Goal: Task Accomplishment & Management: Complete application form

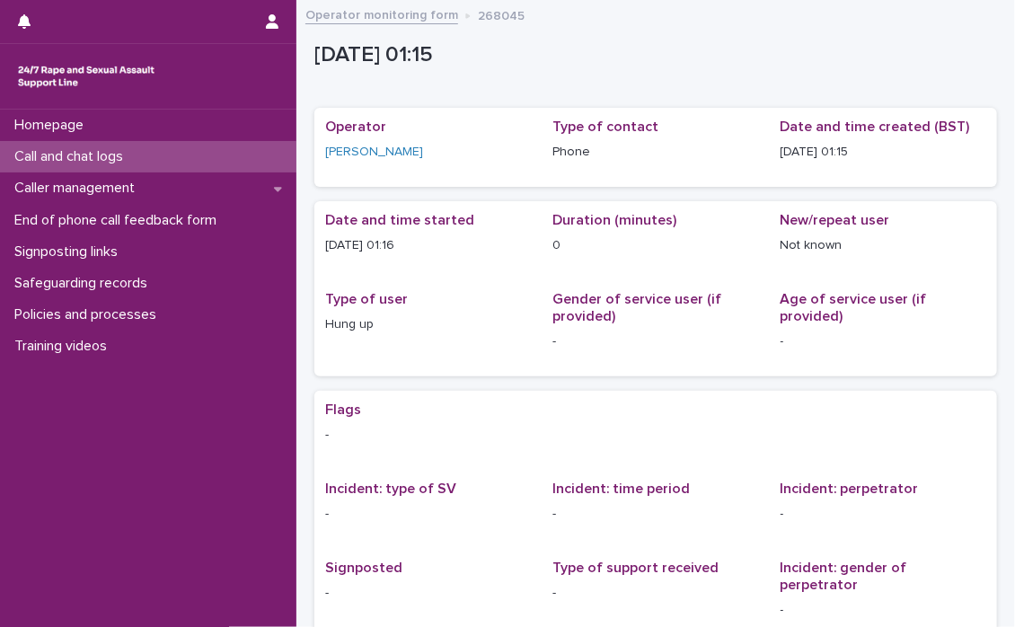
click at [84, 148] on p "Call and chat logs" at bounding box center [72, 156] width 130 height 17
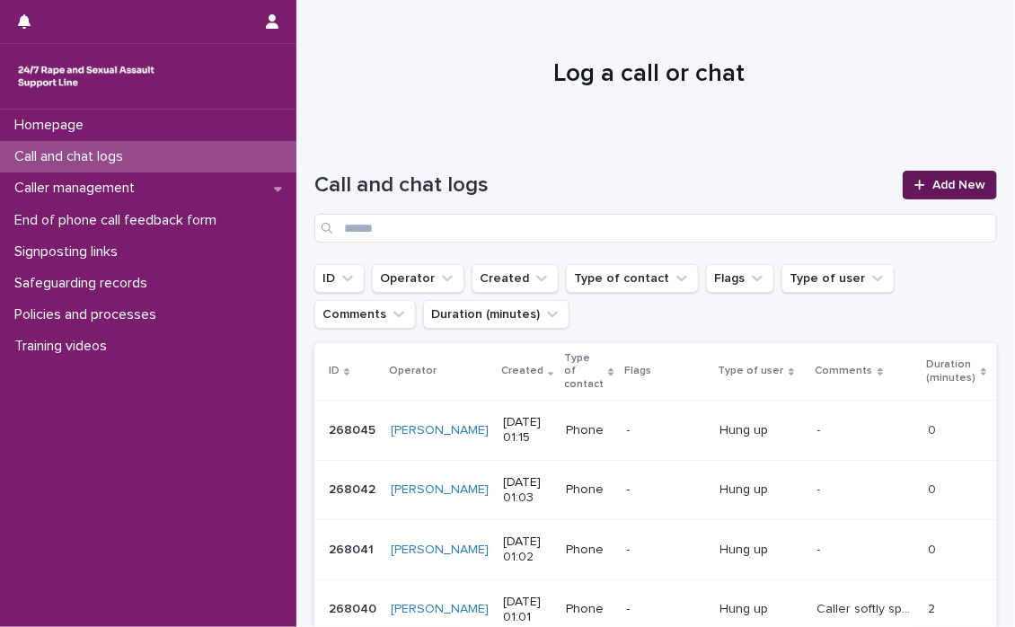
click at [932, 181] on span "Add New" at bounding box center [958, 185] width 53 height 13
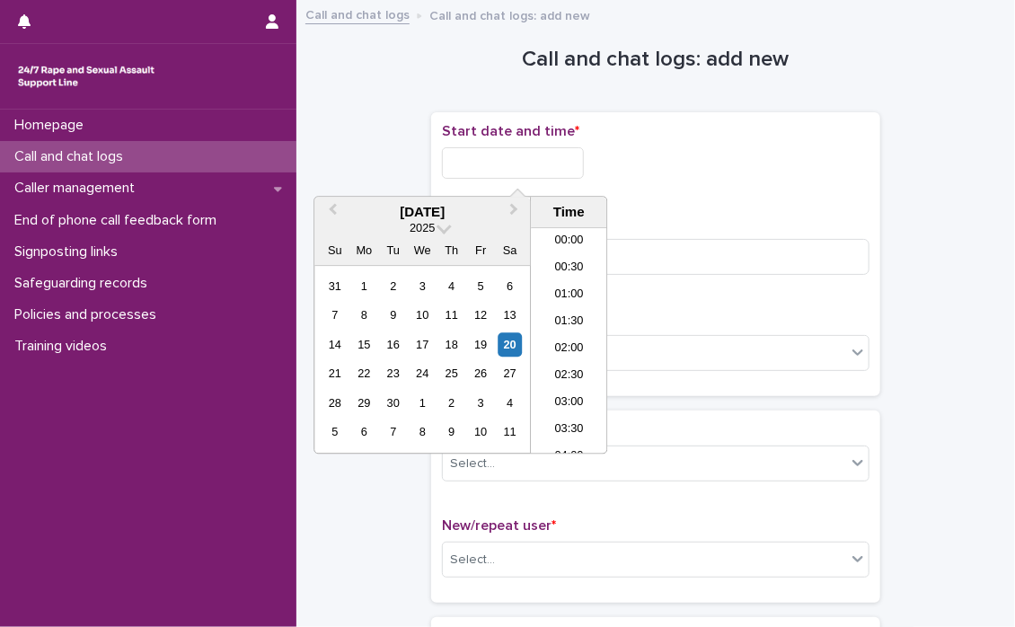
click at [461, 159] on input "text" at bounding box center [513, 162] width 142 height 31
click at [564, 308] on li "01:30" at bounding box center [569, 314] width 76 height 27
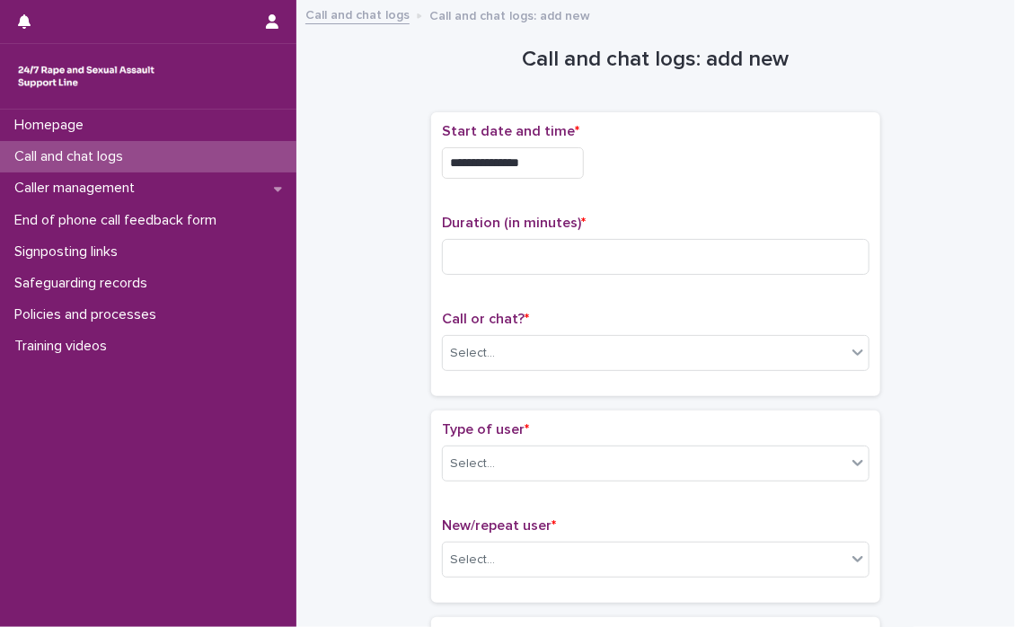
click at [563, 163] on input "**********" at bounding box center [513, 162] width 142 height 31
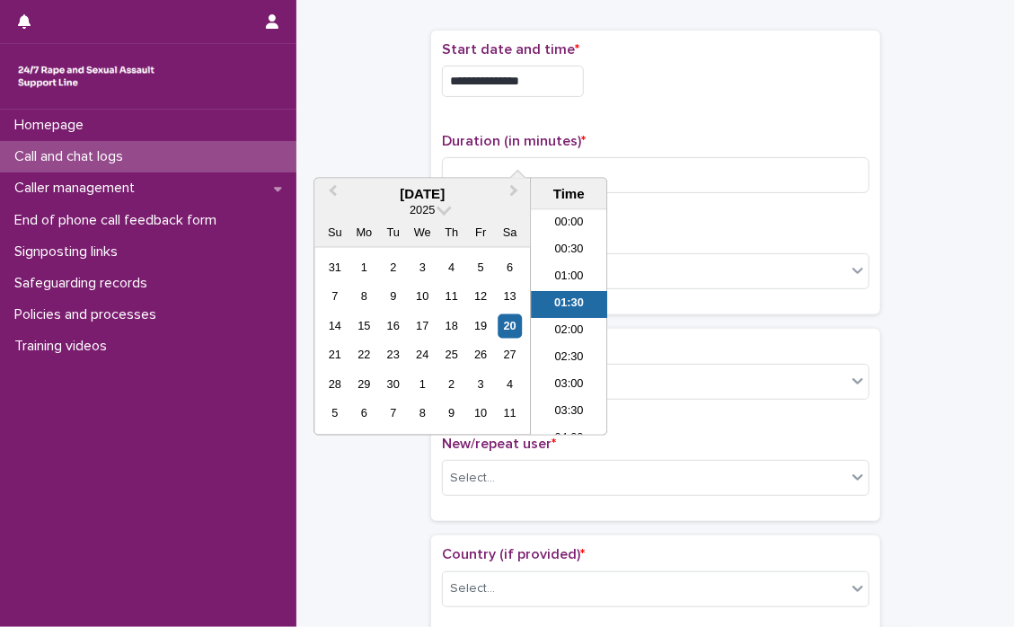
scroll to position [0, 0]
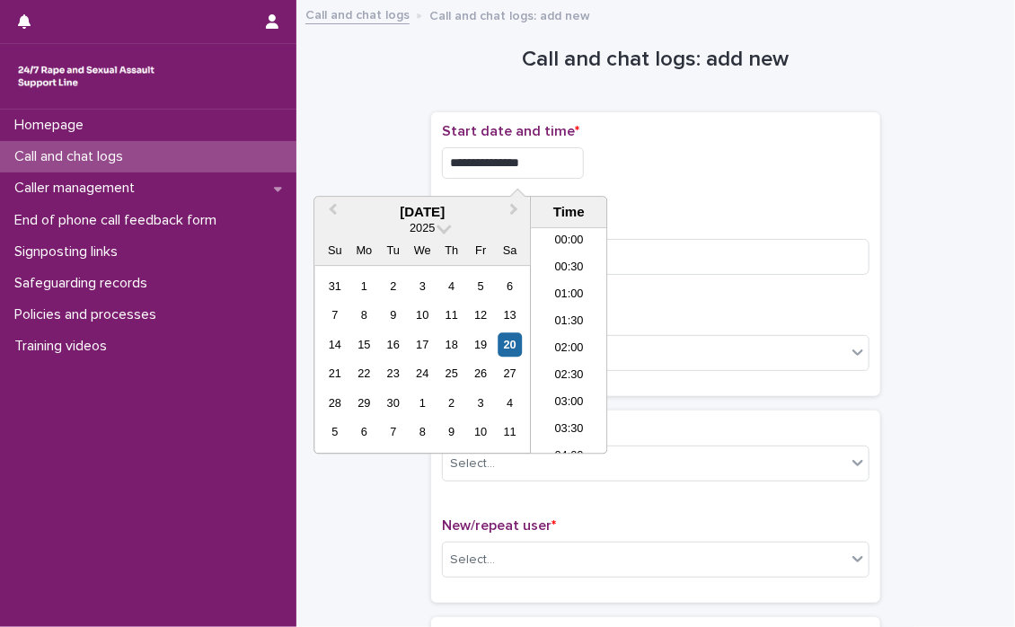
type input "**********"
click at [709, 173] on div "**********" at bounding box center [655, 162] width 427 height 31
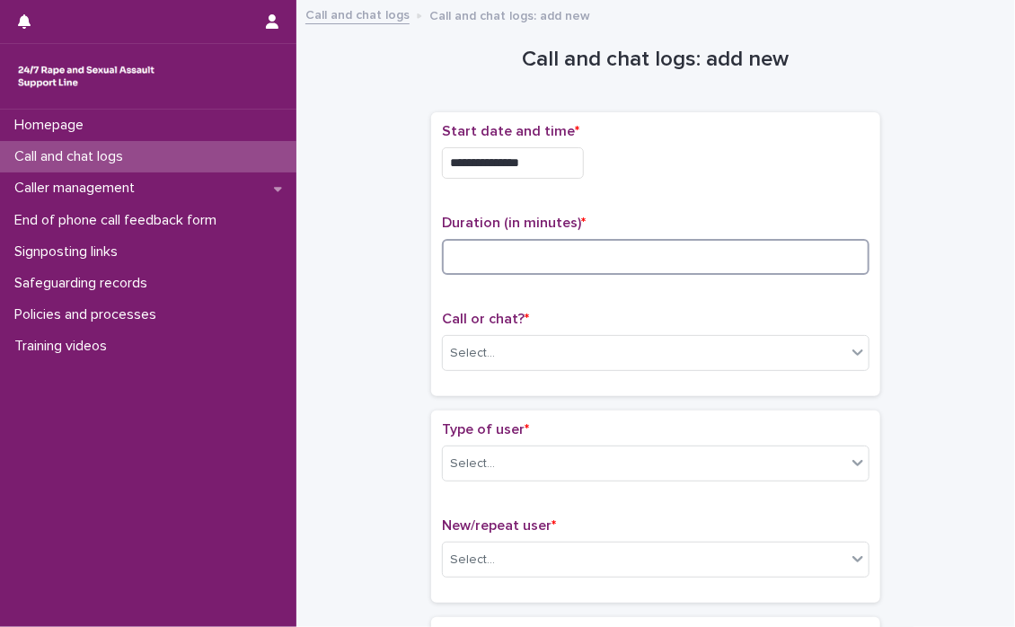
click at [553, 249] on input at bounding box center [655, 257] width 427 height 36
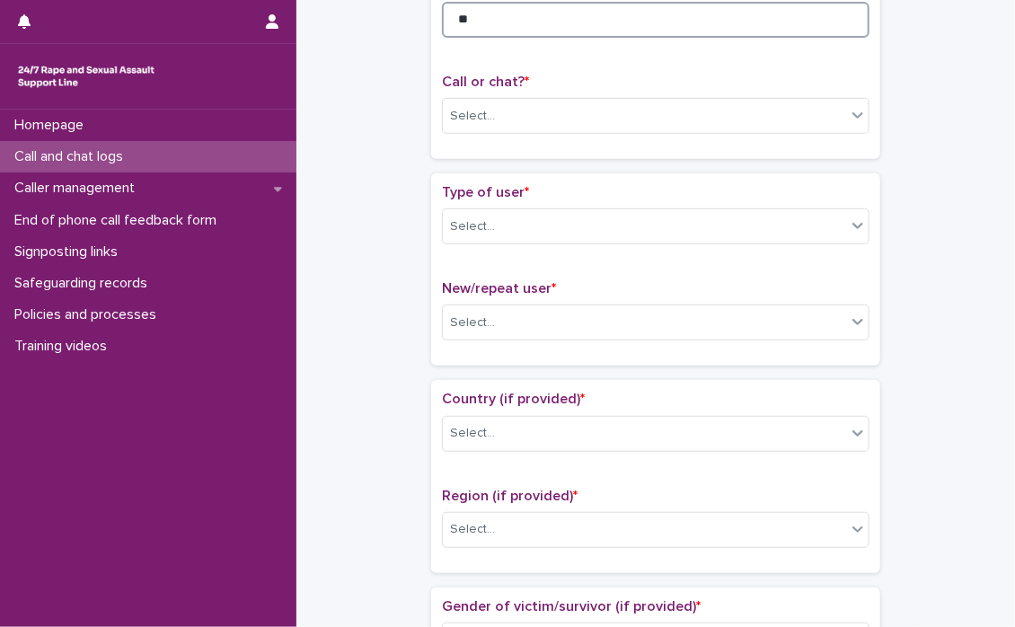
scroll to position [269, 0]
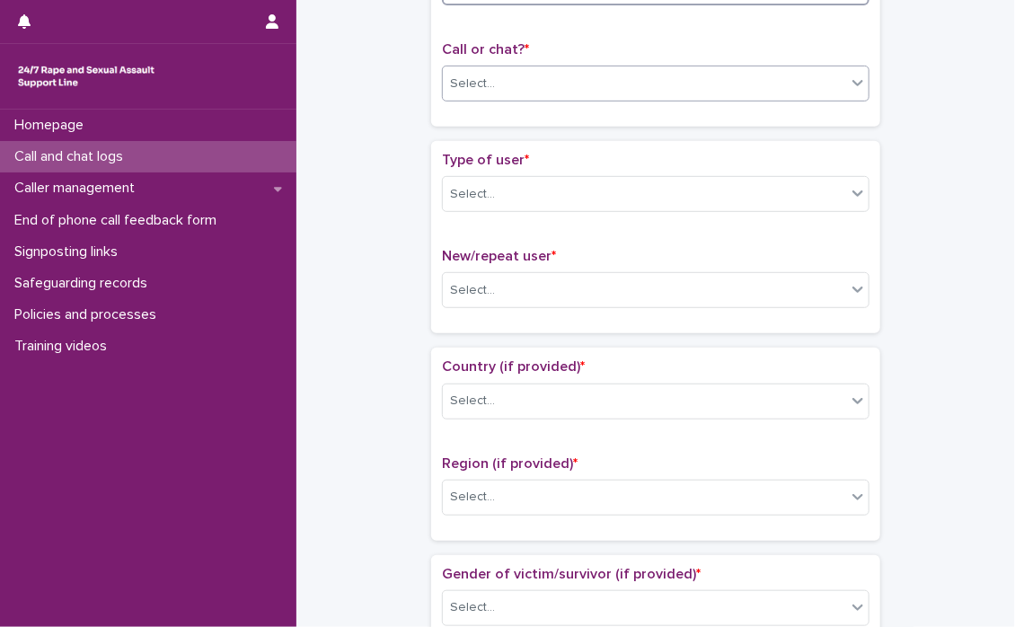
type input "**"
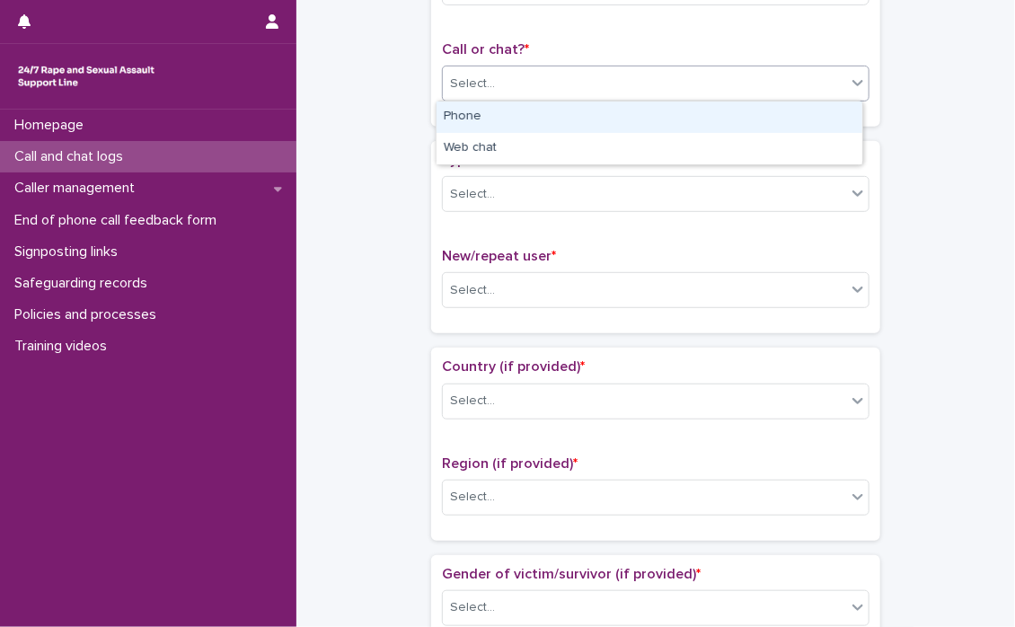
click at [853, 89] on icon at bounding box center [858, 83] width 18 height 18
click at [647, 118] on div "Phone" at bounding box center [649, 116] width 426 height 31
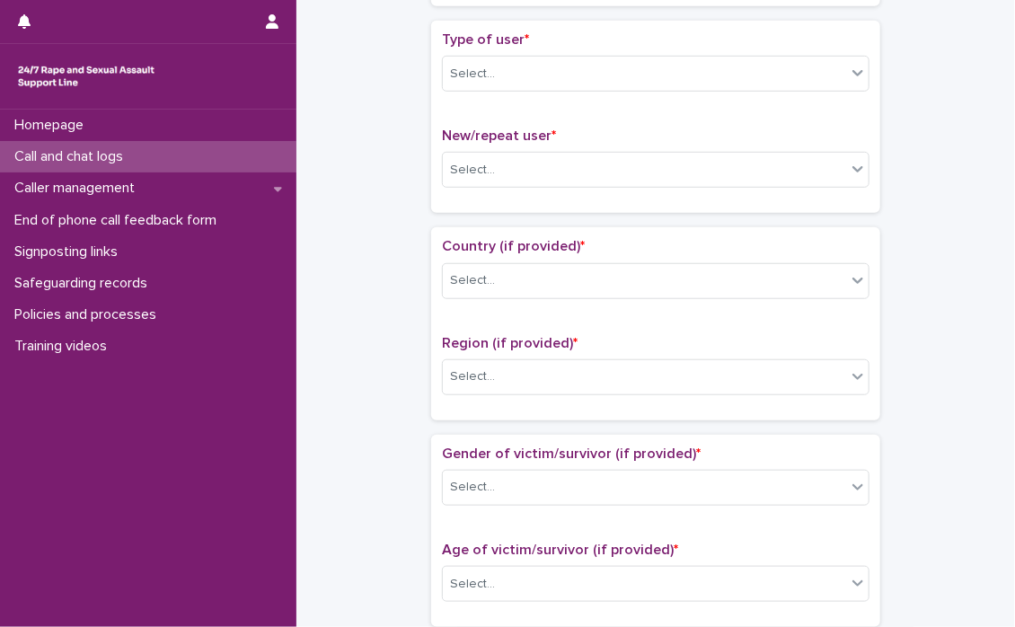
scroll to position [359, 0]
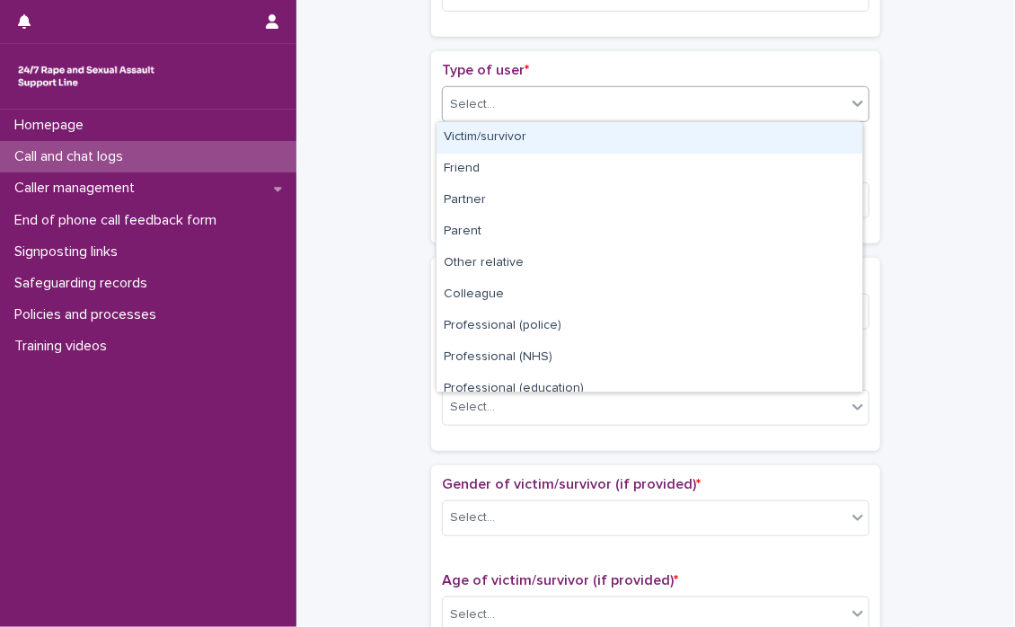
click at [849, 110] on icon at bounding box center [858, 103] width 18 height 18
click at [521, 136] on div "Victim/survivor" at bounding box center [649, 137] width 426 height 31
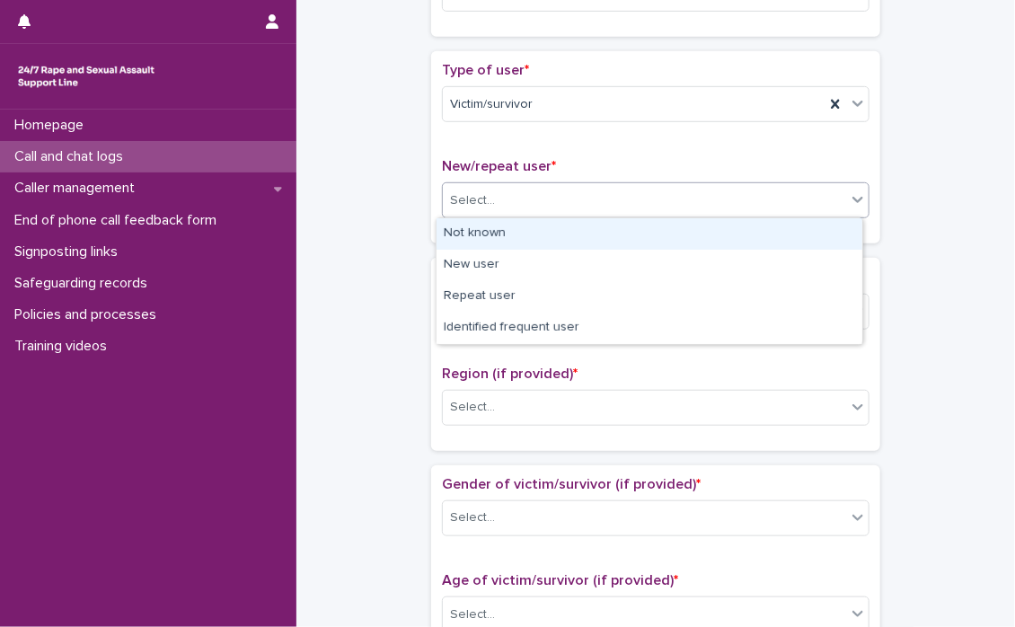
click at [850, 203] on icon at bounding box center [858, 199] width 18 height 18
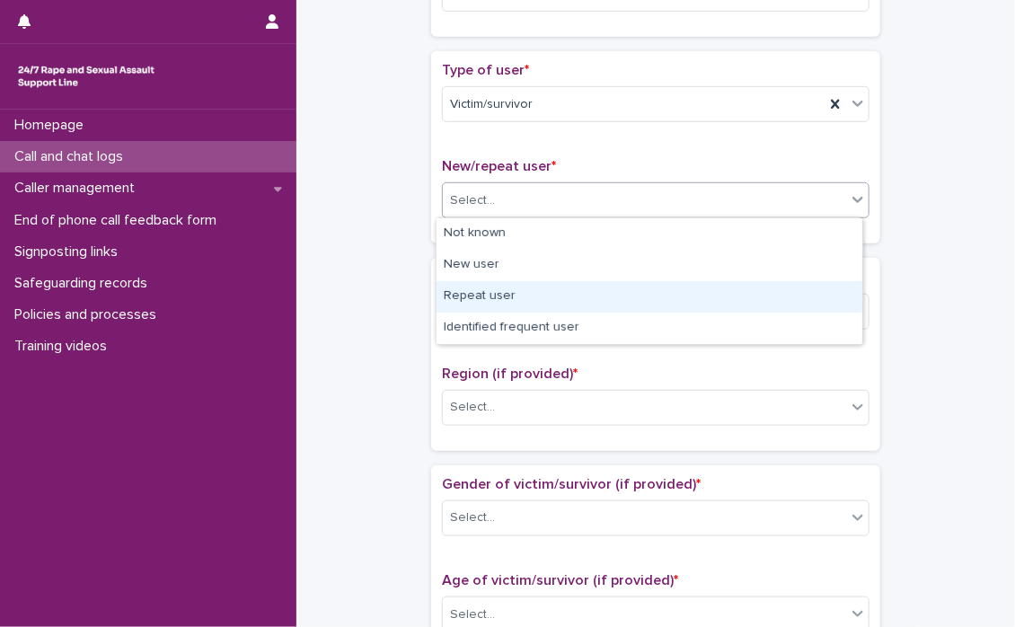
click at [511, 296] on div "Repeat user" at bounding box center [649, 296] width 426 height 31
click at [510, 296] on div "Select..." at bounding box center [644, 311] width 403 height 30
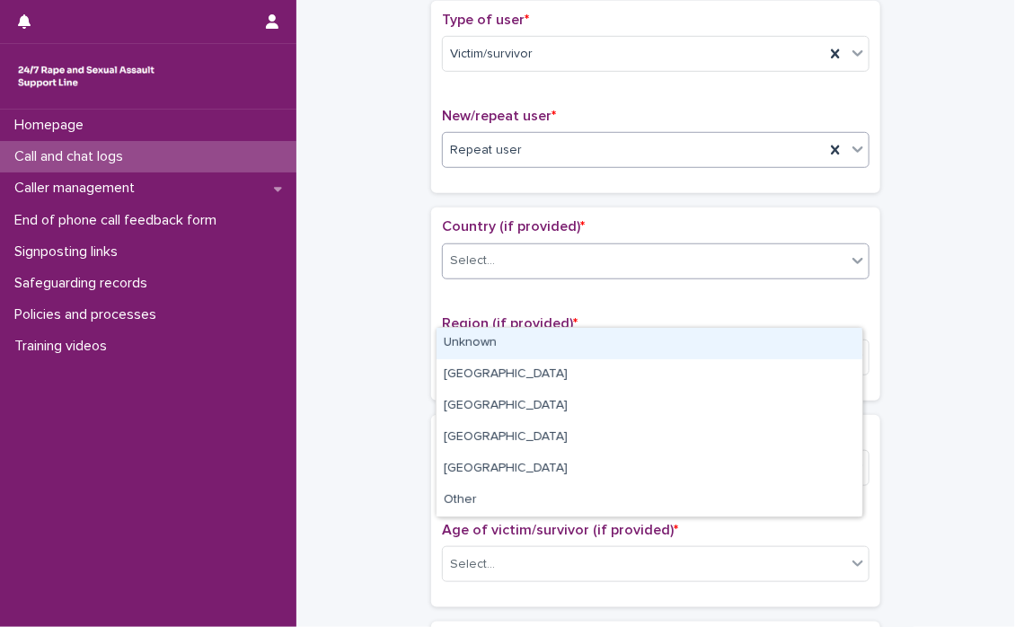
scroll to position [449, 0]
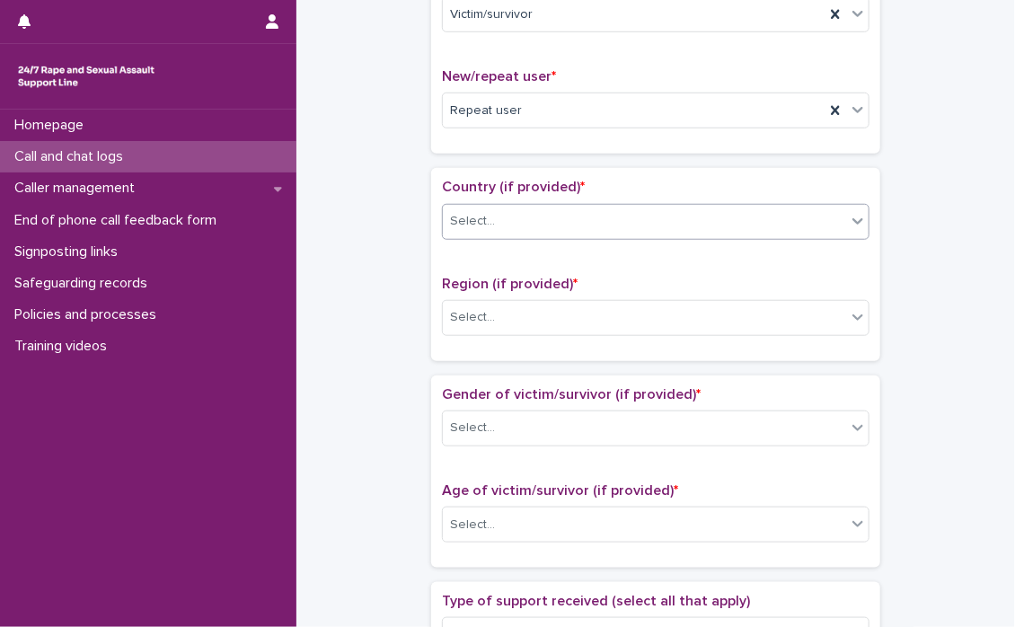
click at [849, 222] on icon at bounding box center [858, 221] width 18 height 18
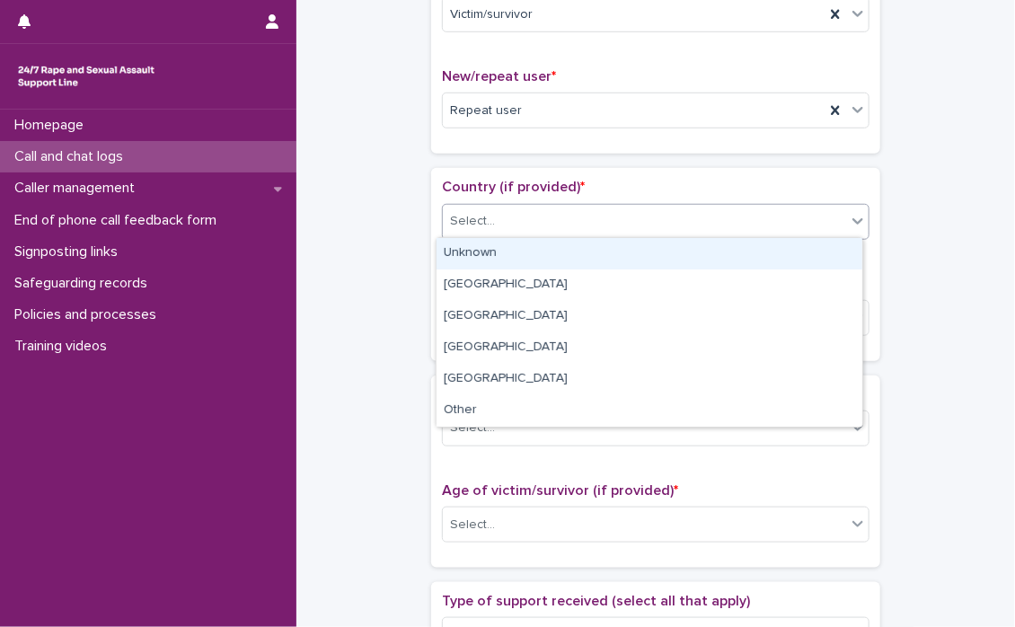
click at [849, 221] on icon at bounding box center [858, 221] width 18 height 18
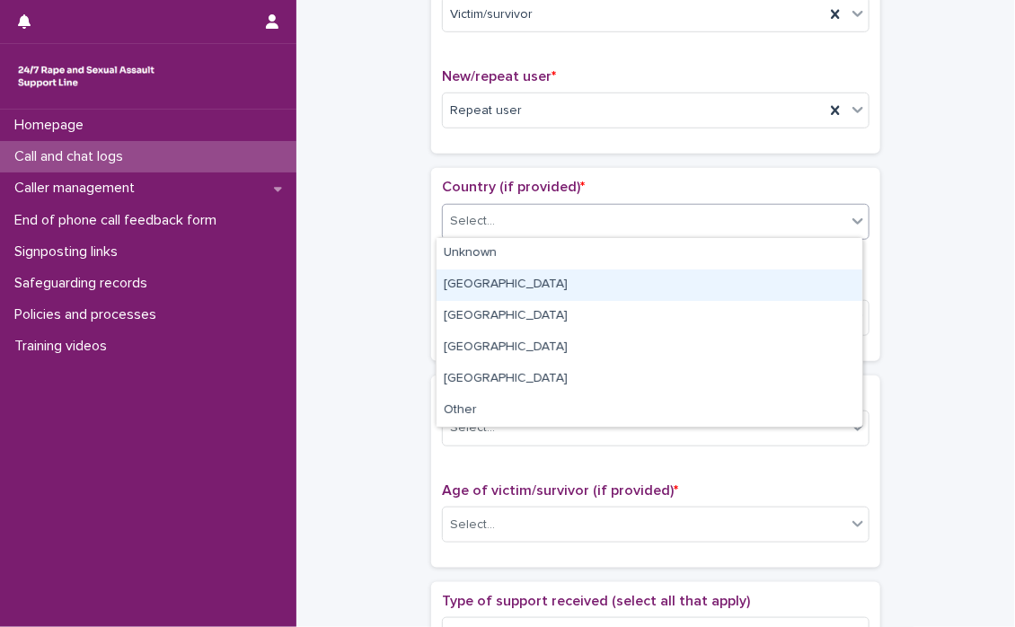
click at [449, 288] on div "[GEOGRAPHIC_DATA]" at bounding box center [649, 284] width 426 height 31
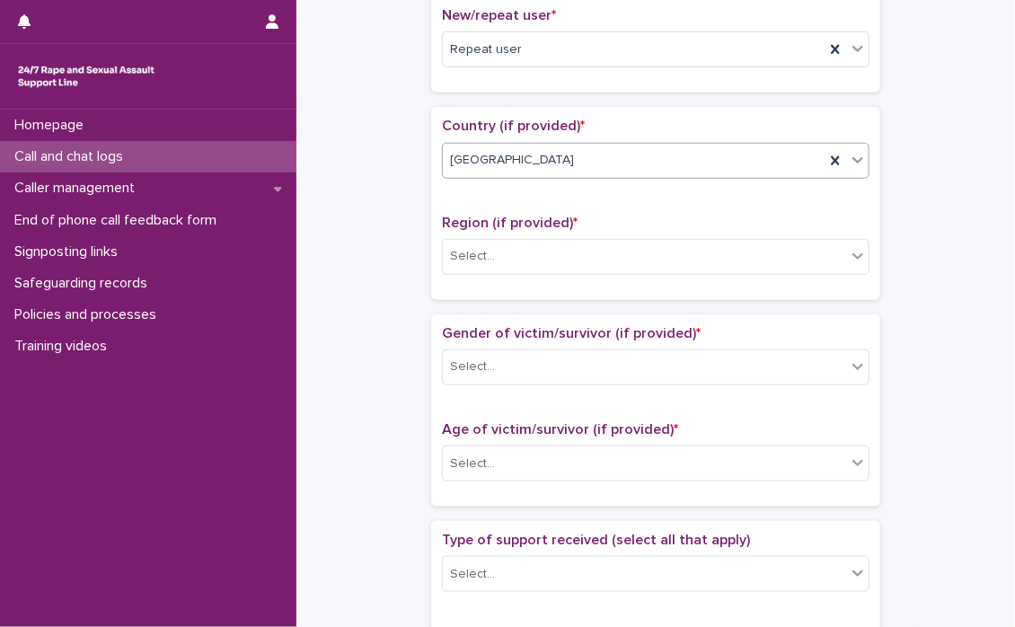
scroll to position [539, 0]
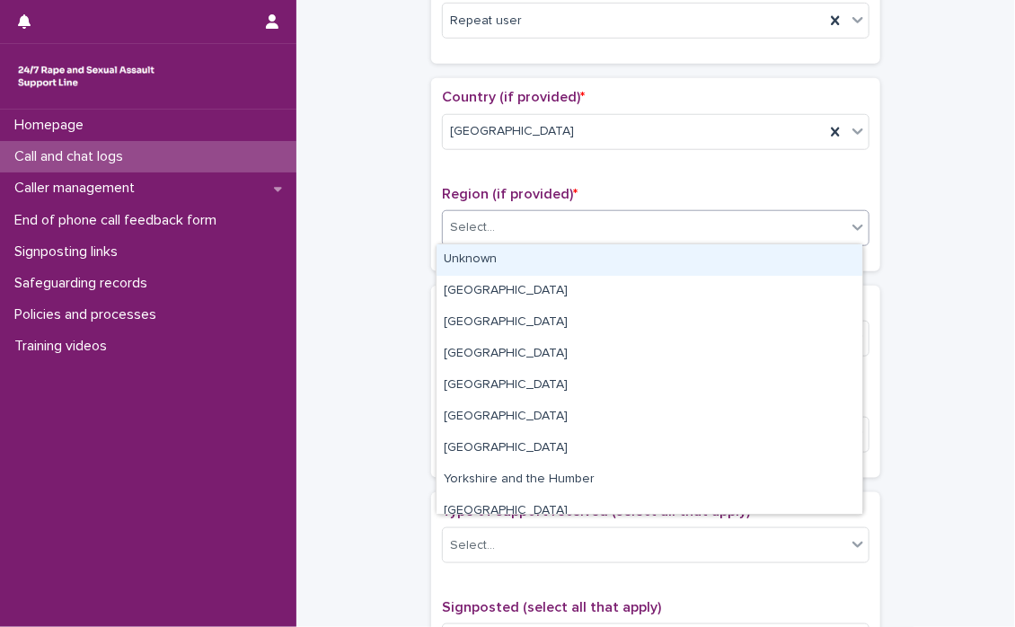
click at [850, 230] on icon at bounding box center [858, 227] width 18 height 18
click at [456, 256] on div "Unknown" at bounding box center [649, 259] width 426 height 31
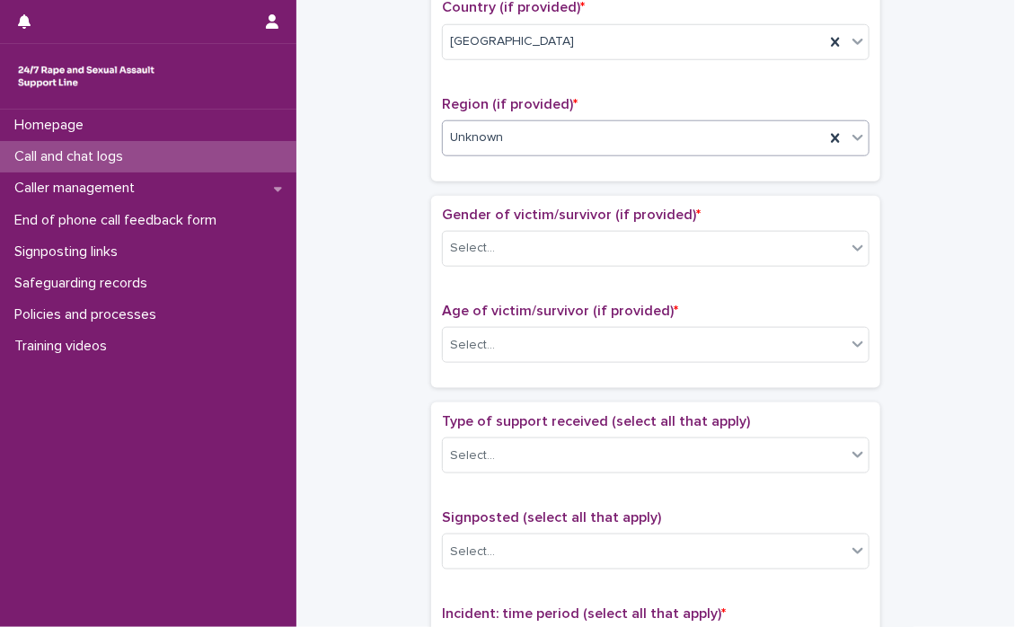
scroll to position [718, 0]
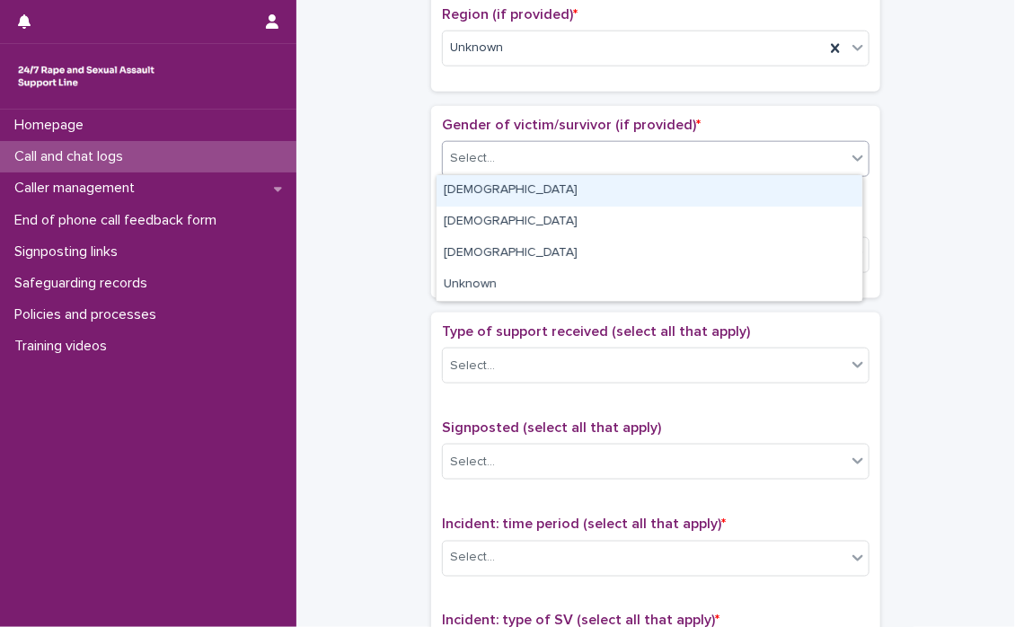
click at [854, 162] on icon at bounding box center [858, 158] width 18 height 18
click at [595, 191] on div "[DEMOGRAPHIC_DATA]" at bounding box center [649, 190] width 426 height 31
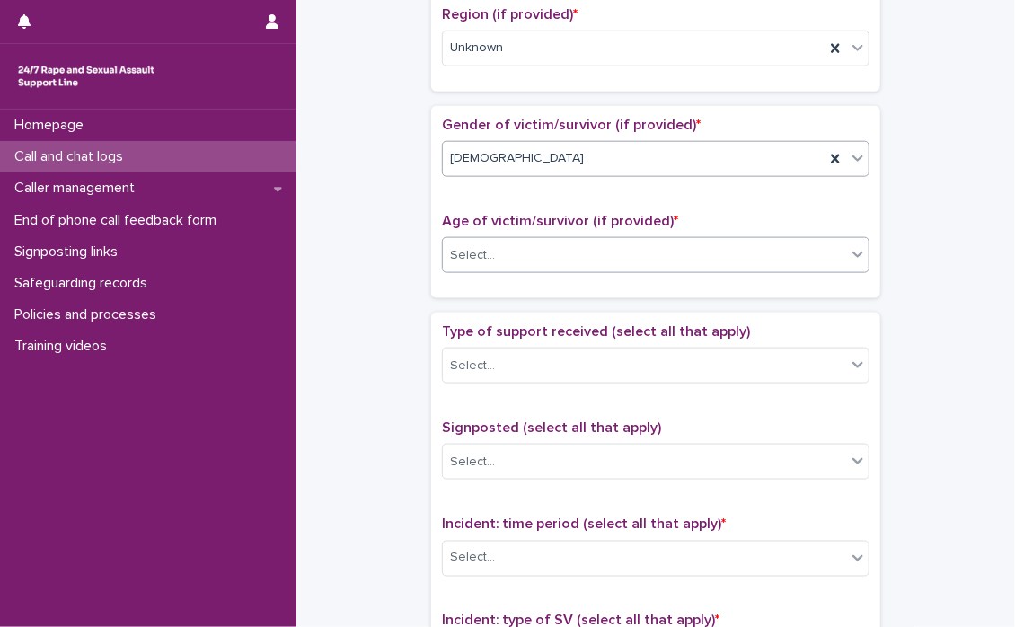
click at [851, 250] on icon at bounding box center [858, 254] width 18 height 18
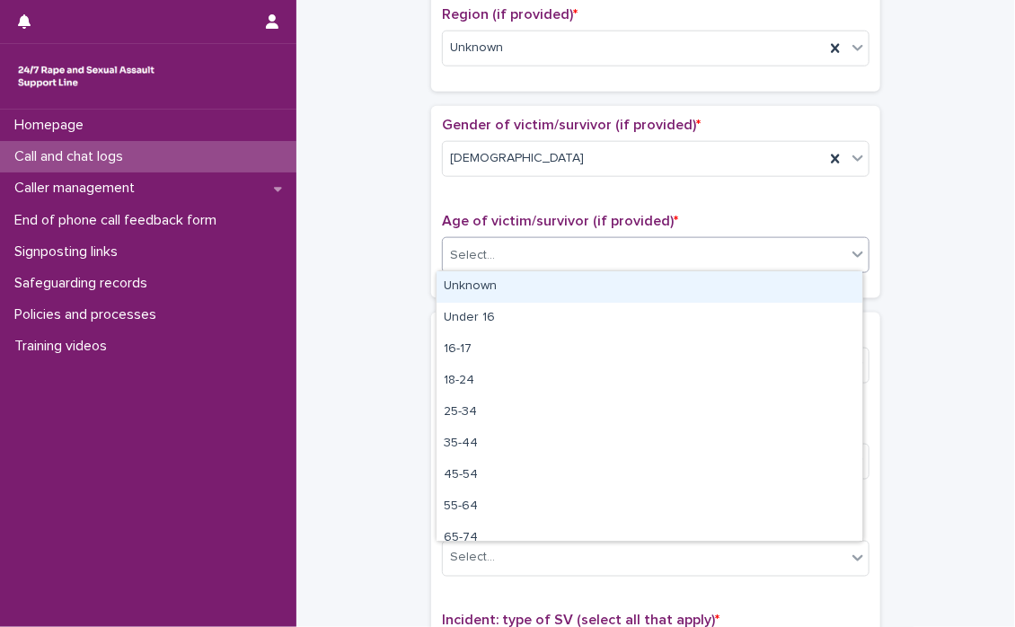
click at [851, 250] on icon at bounding box center [858, 254] width 18 height 18
click at [488, 285] on div "Unknown" at bounding box center [649, 286] width 426 height 31
click at [488, 285] on div "Gender of victim/survivor (if provided) * [DEMOGRAPHIC_DATA] Age of victim/surv…" at bounding box center [655, 202] width 449 height 192
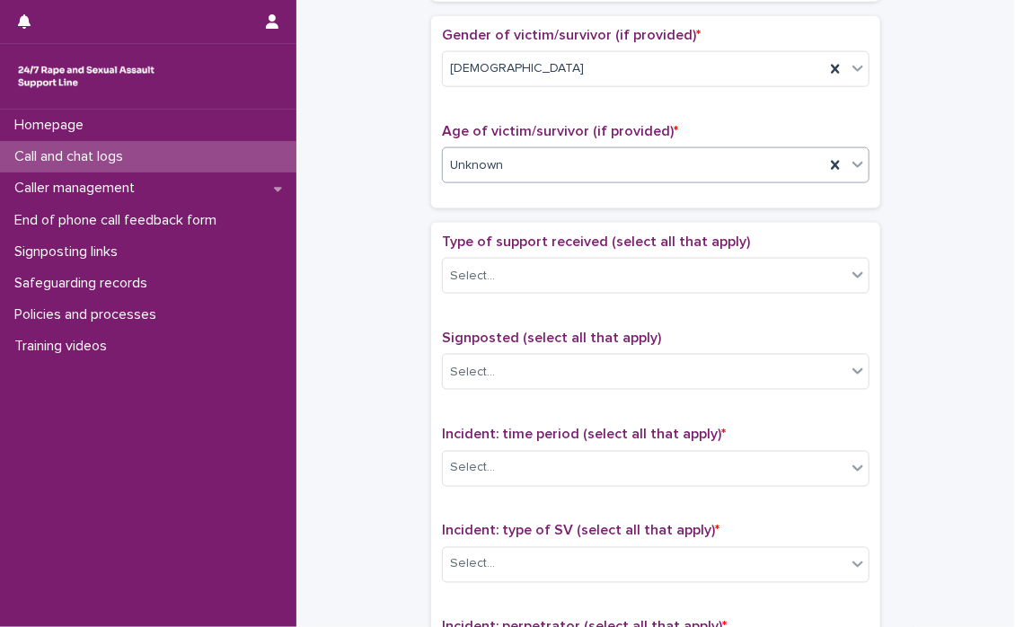
scroll to position [898, 0]
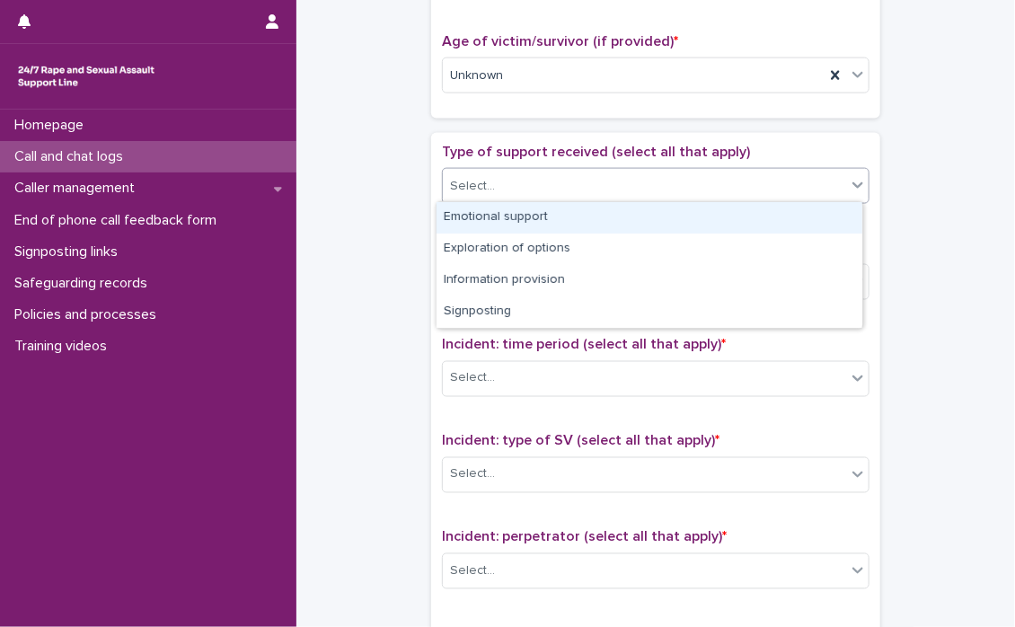
click at [852, 183] on icon at bounding box center [857, 185] width 11 height 6
click at [657, 213] on div "Emotional support" at bounding box center [649, 217] width 426 height 31
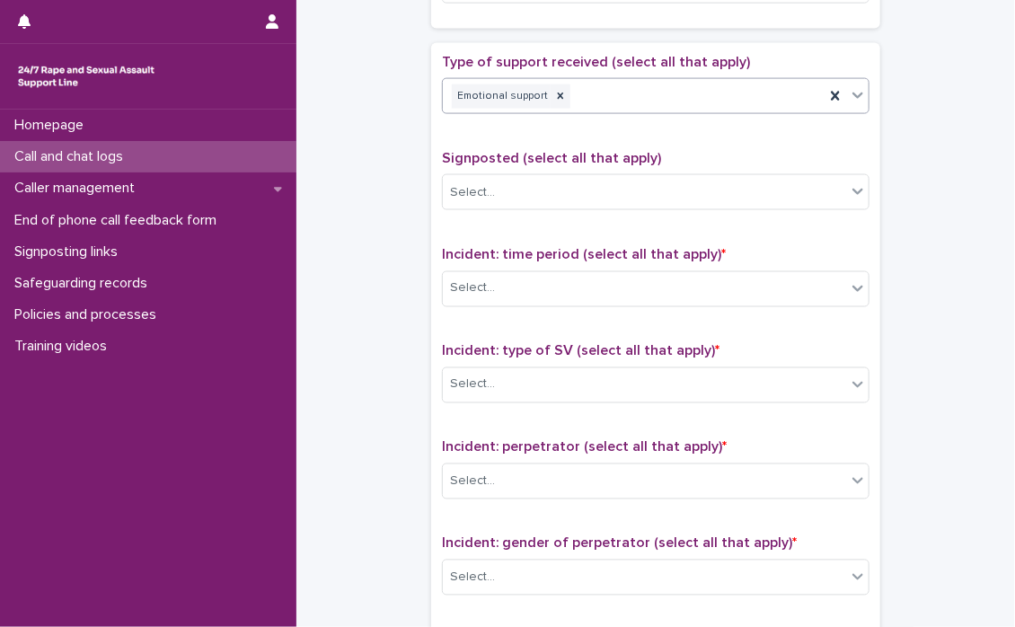
scroll to position [1078, 0]
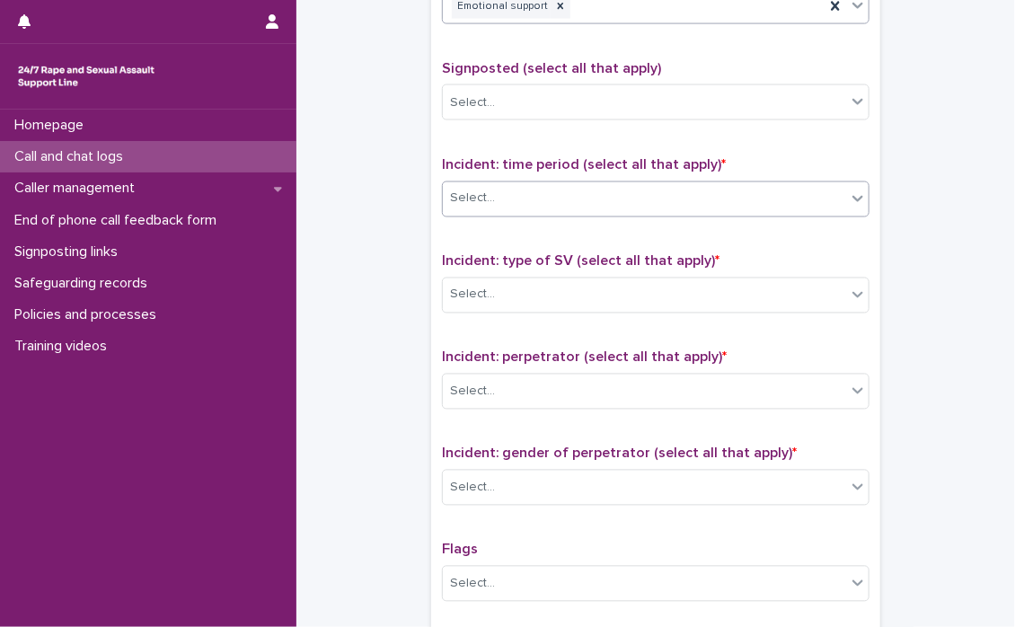
click at [859, 202] on icon at bounding box center [858, 198] width 18 height 18
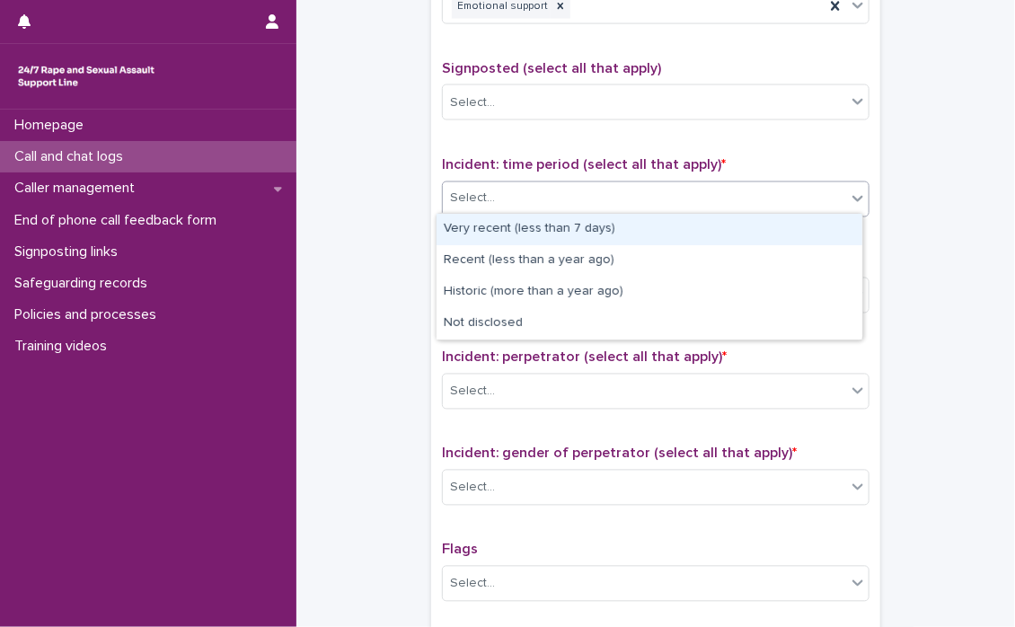
click at [856, 202] on icon at bounding box center [858, 198] width 18 height 18
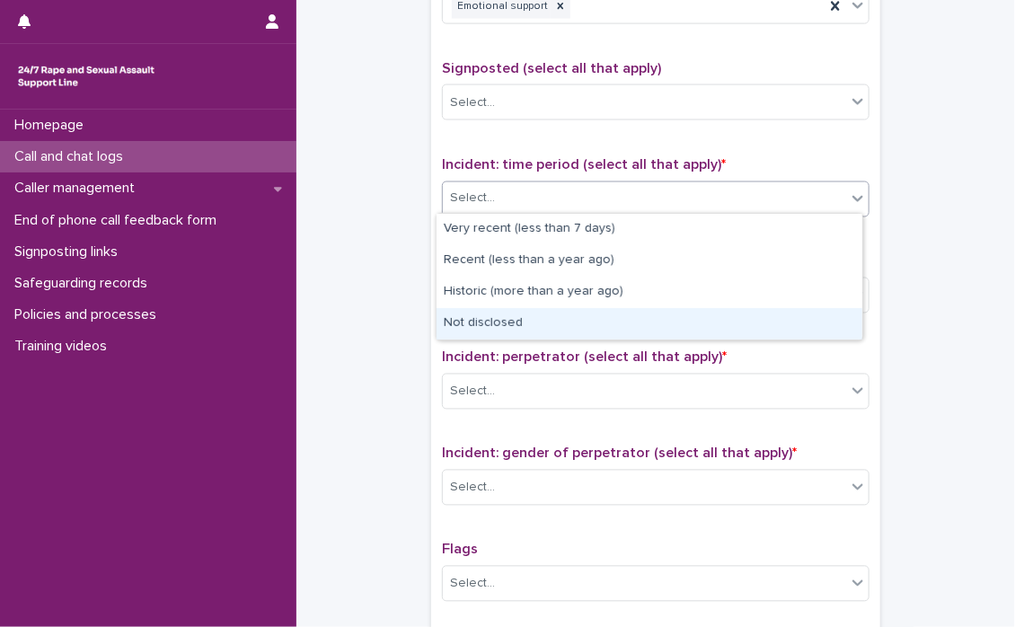
click at [542, 318] on div "Not disclosed" at bounding box center [649, 323] width 426 height 31
drag, startPoint x: 560, startPoint y: 306, endPoint x: 542, endPoint y: 318, distance: 21.4
click at [542, 318] on div "Incident: type of SV (select all that apply) * Select..." at bounding box center [655, 290] width 427 height 75
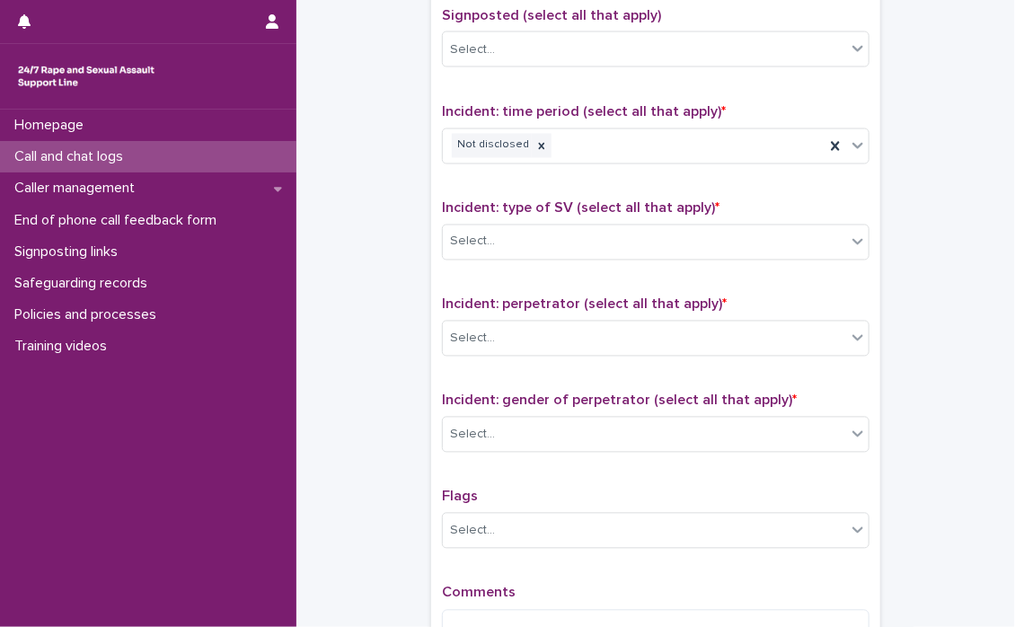
scroll to position [1167, 0]
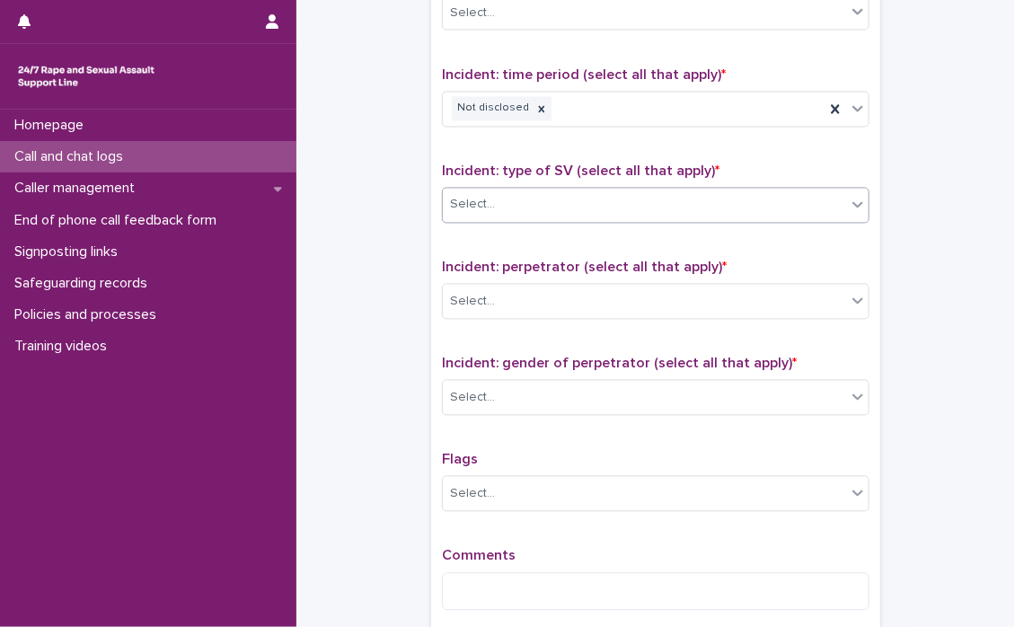
click at [851, 211] on div at bounding box center [858, 205] width 22 height 32
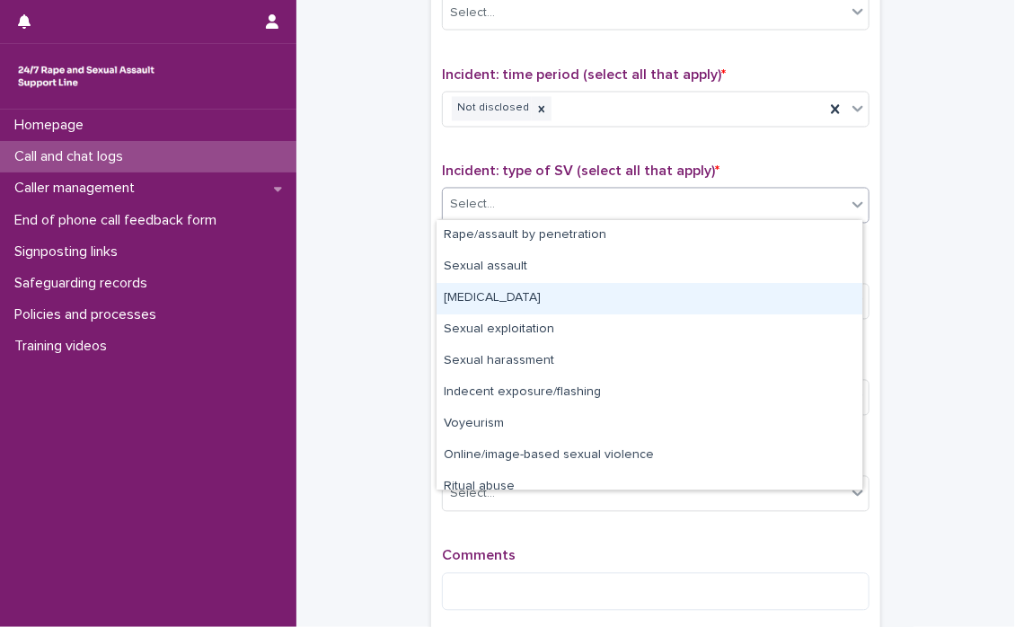
scroll to position [45, 0]
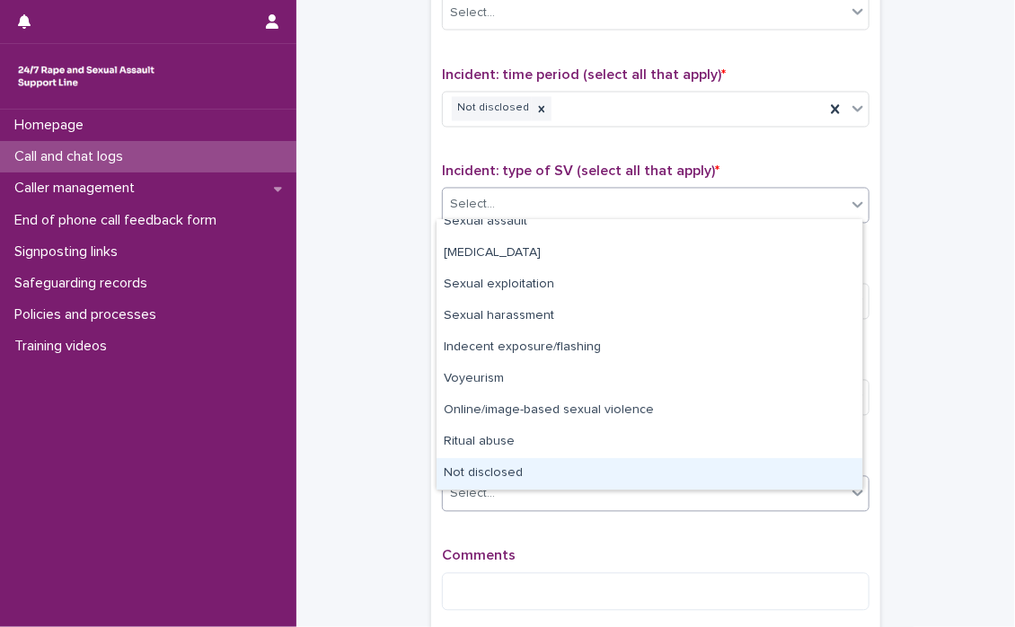
click at [524, 479] on div "Not disclosed" at bounding box center [649, 473] width 426 height 31
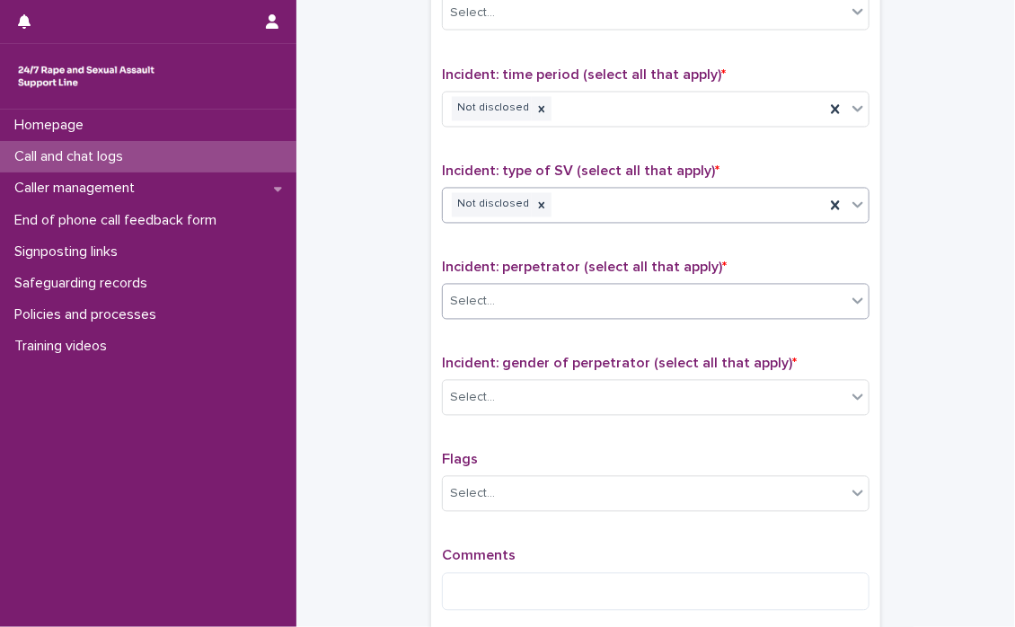
click at [849, 304] on icon at bounding box center [858, 301] width 18 height 18
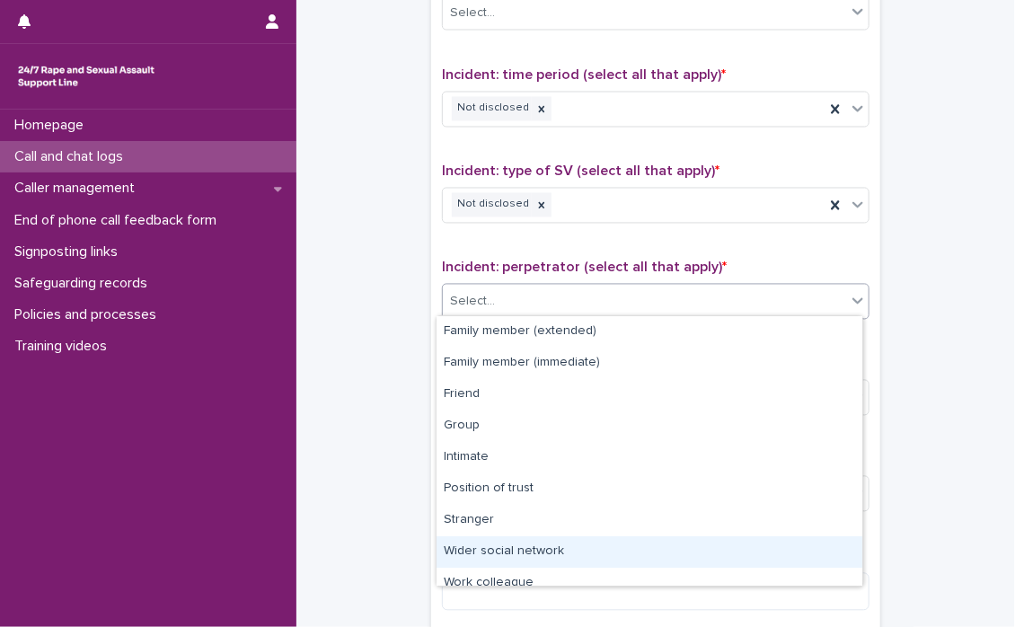
scroll to position [75, 0]
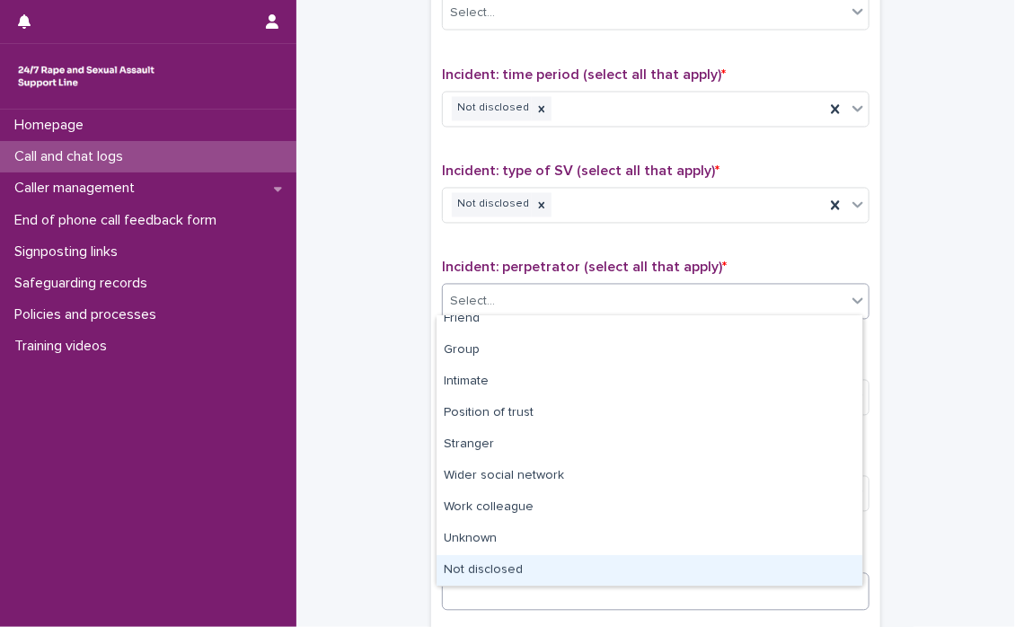
click at [544, 577] on div "Not disclosed" at bounding box center [649, 570] width 426 height 31
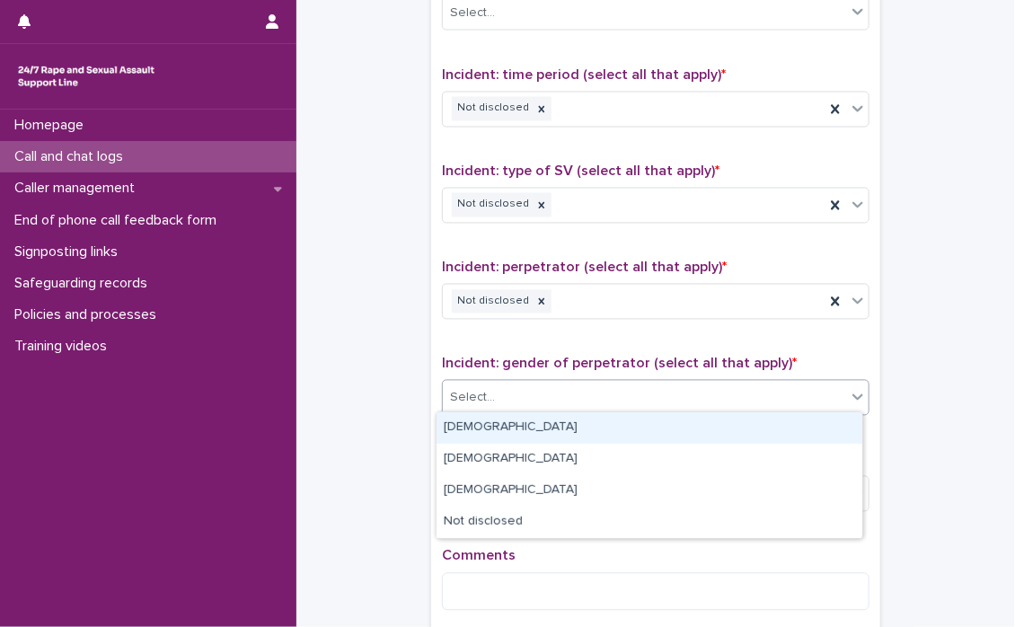
click at [855, 402] on div at bounding box center [858, 397] width 22 height 32
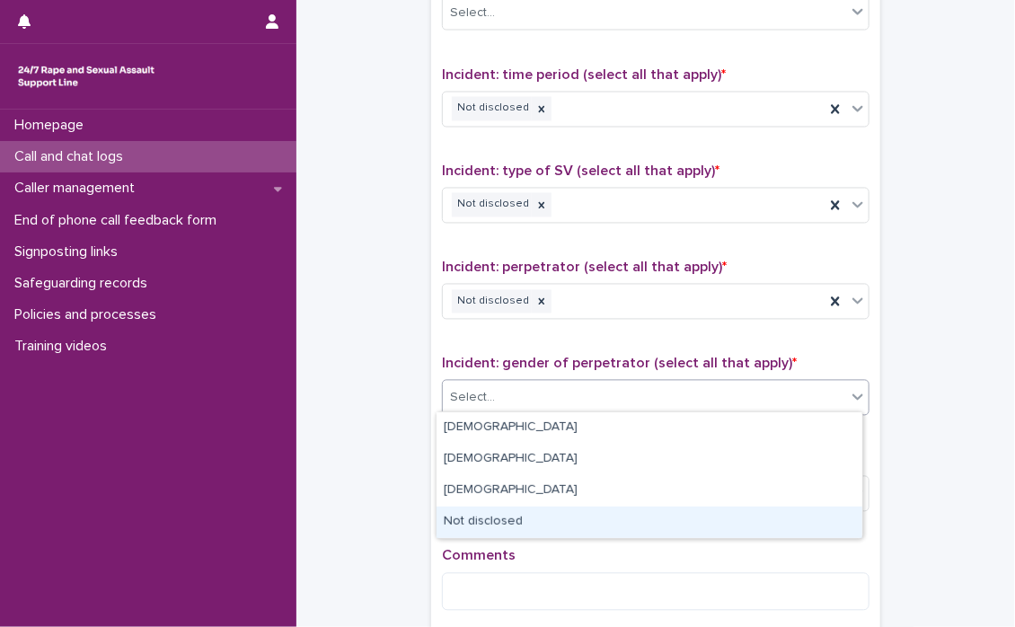
click at [528, 525] on div "Not disclosed" at bounding box center [649, 521] width 426 height 31
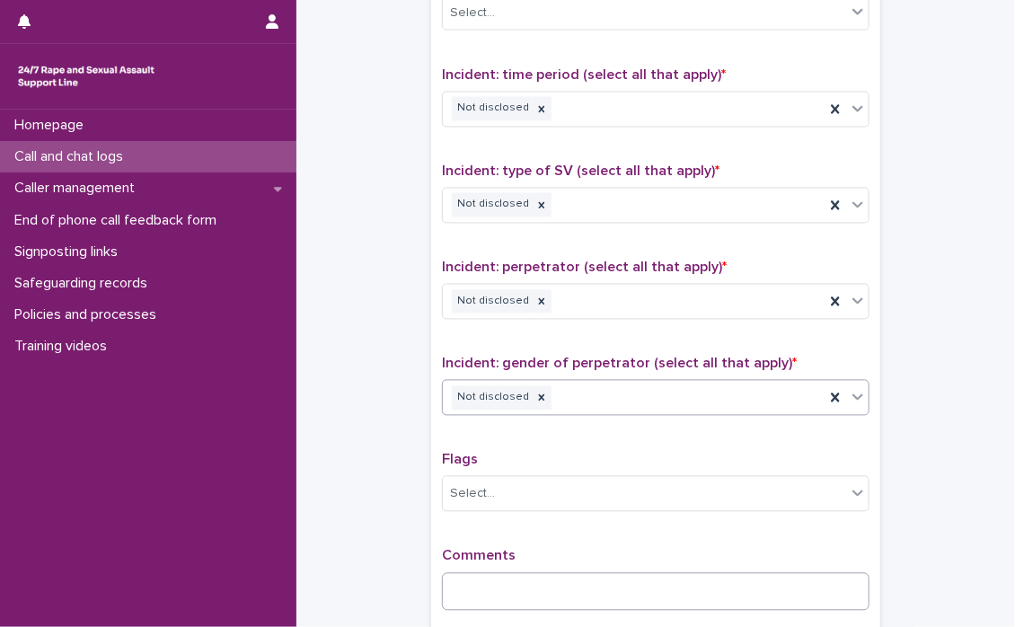
scroll to position [1257, 0]
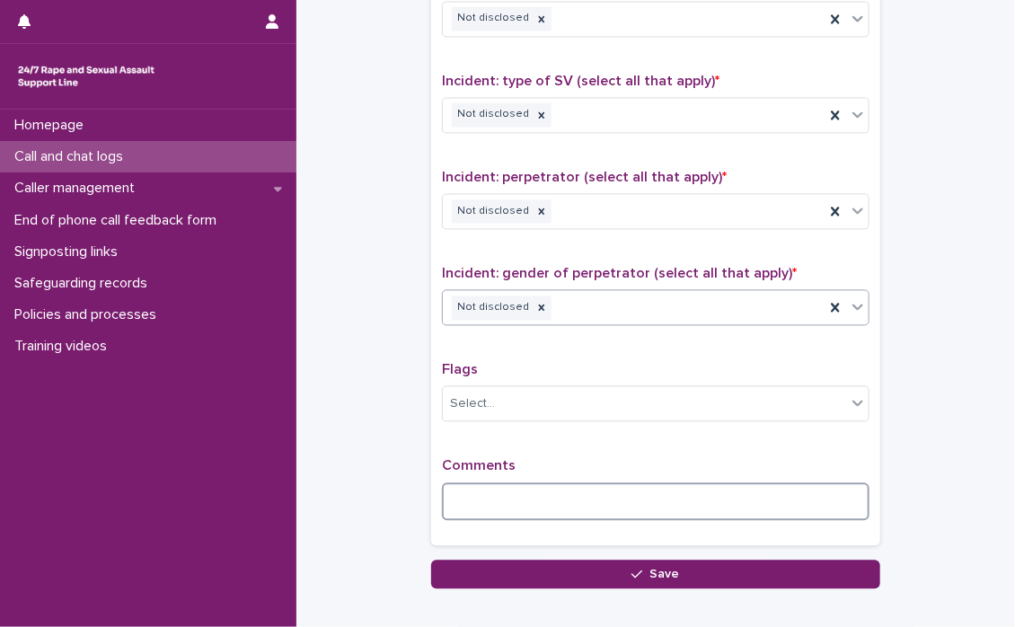
click at [533, 483] on textarea at bounding box center [655, 502] width 427 height 39
type textarea "*"
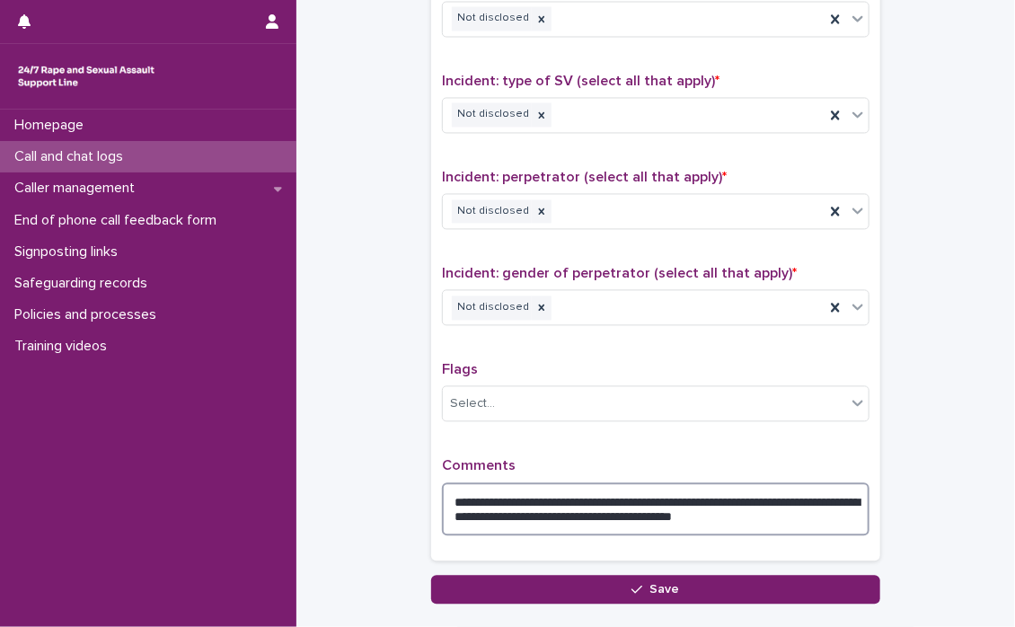
click at [680, 497] on textarea "**********" at bounding box center [655, 510] width 427 height 54
click at [595, 511] on textarea "**********" at bounding box center [655, 510] width 427 height 54
click at [708, 511] on textarea "**********" at bounding box center [655, 510] width 427 height 54
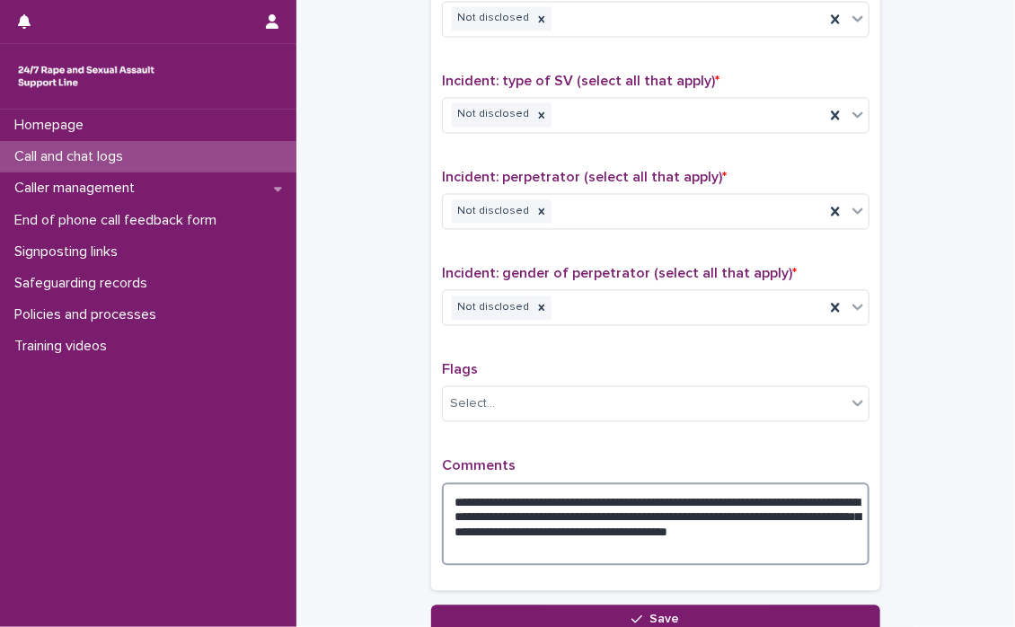
scroll to position [1347, 0]
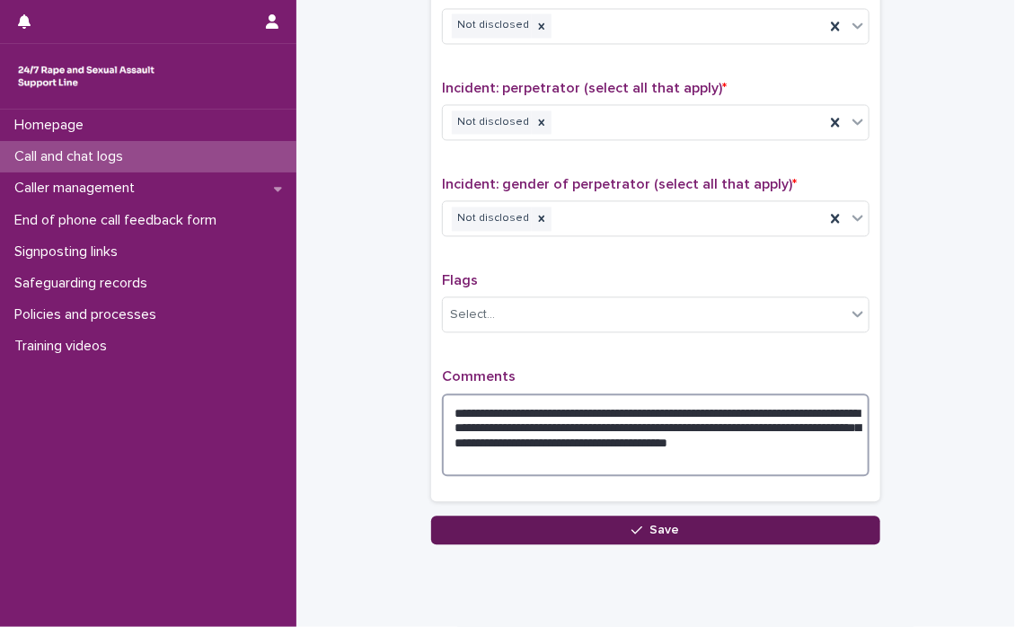
type textarea "**********"
click at [692, 519] on button "Save" at bounding box center [655, 529] width 449 height 29
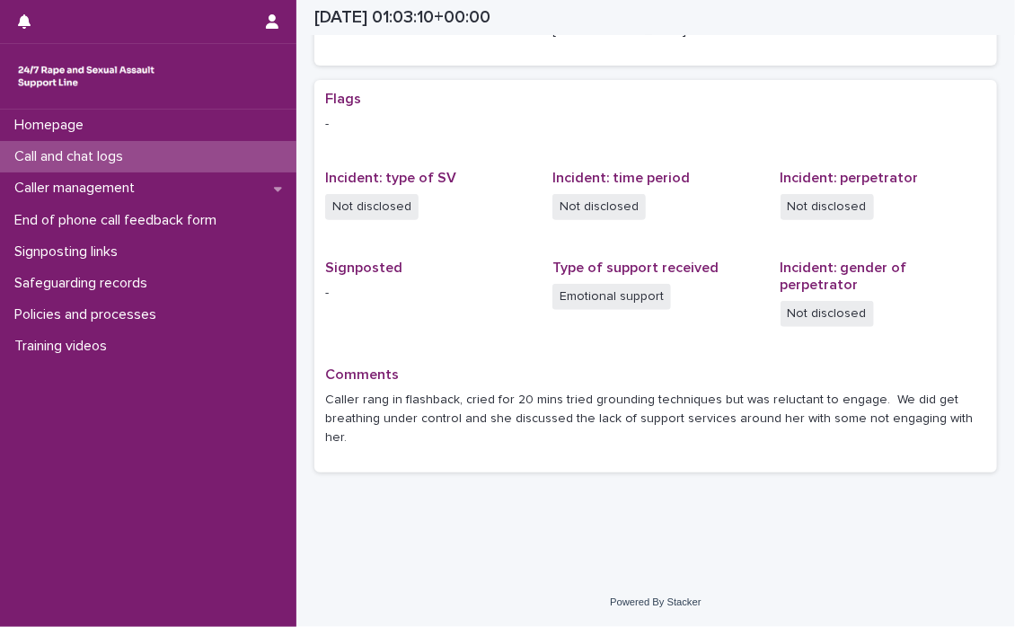
scroll to position [275, 0]
